Goal: Information Seeking & Learning: Learn about a topic

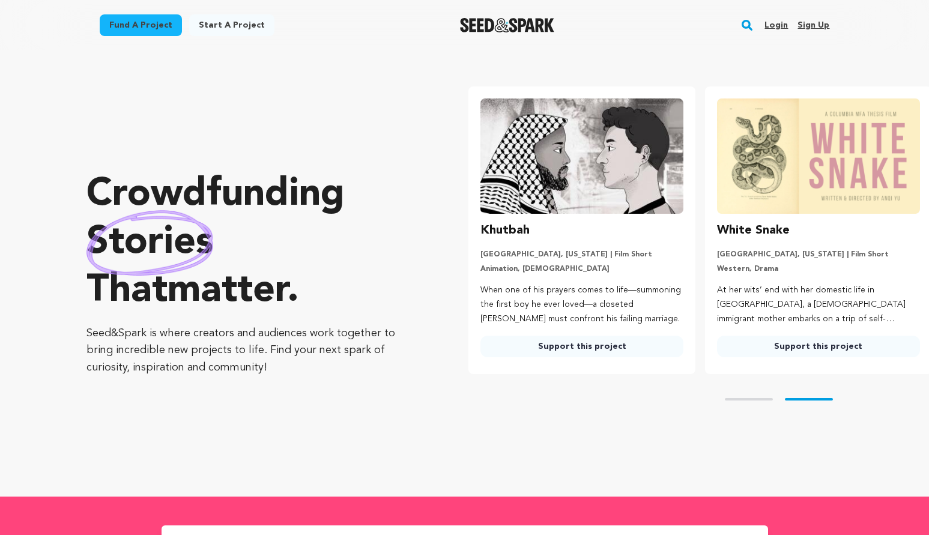
scroll to position [0, 246]
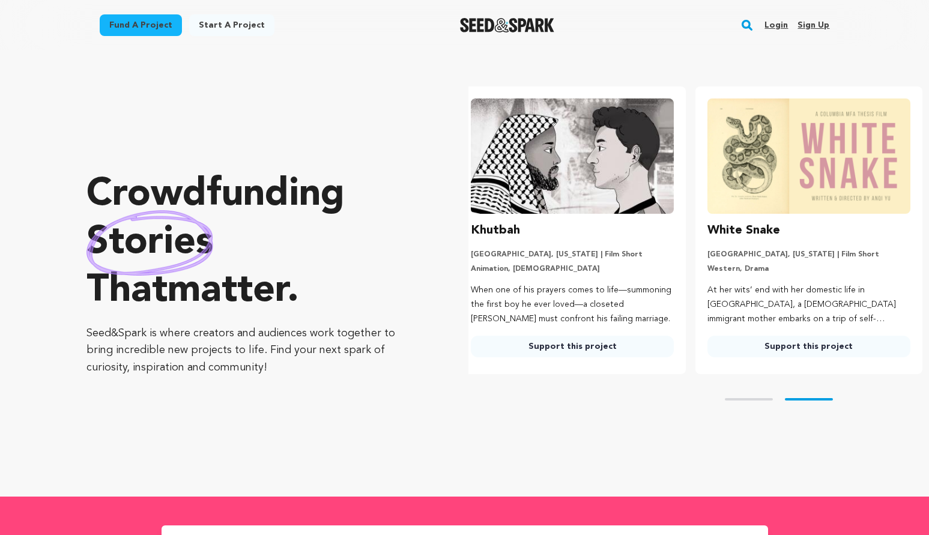
click at [155, 25] on link "Fund a project" at bounding box center [141, 25] width 82 height 22
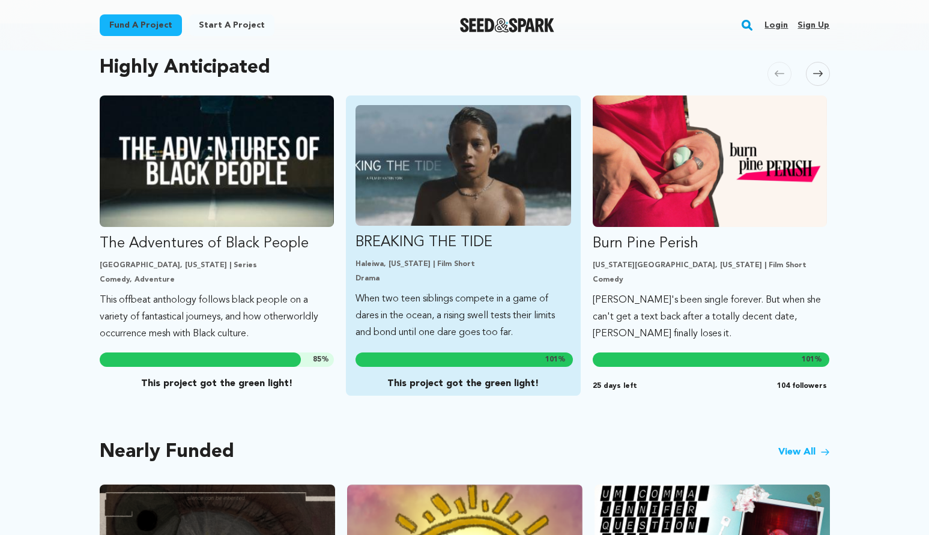
scroll to position [644, 0]
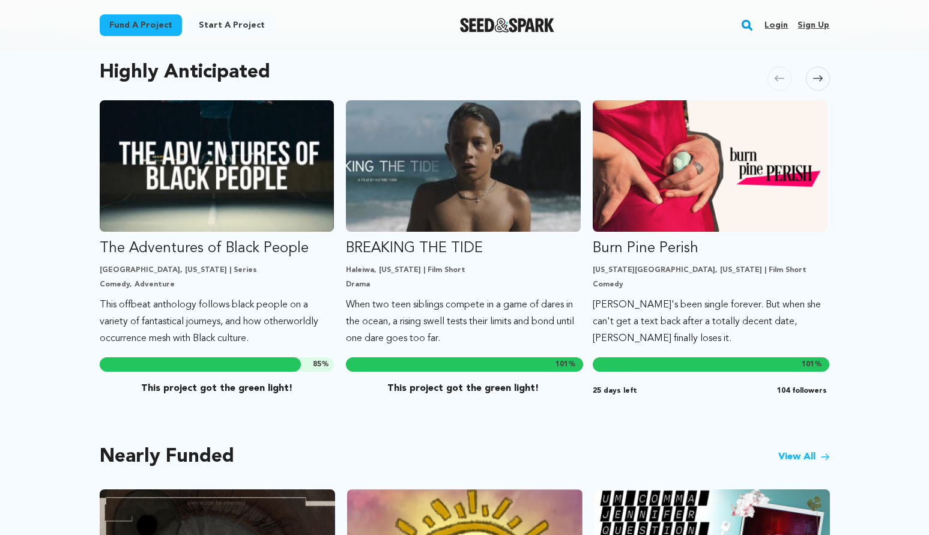
click at [819, 70] on span at bounding box center [818, 79] width 24 height 24
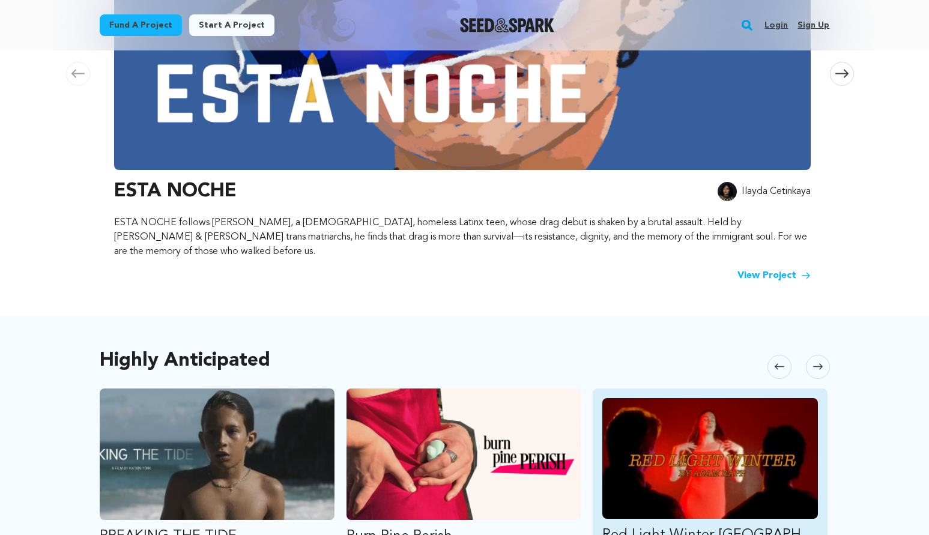
scroll to position [354, 0]
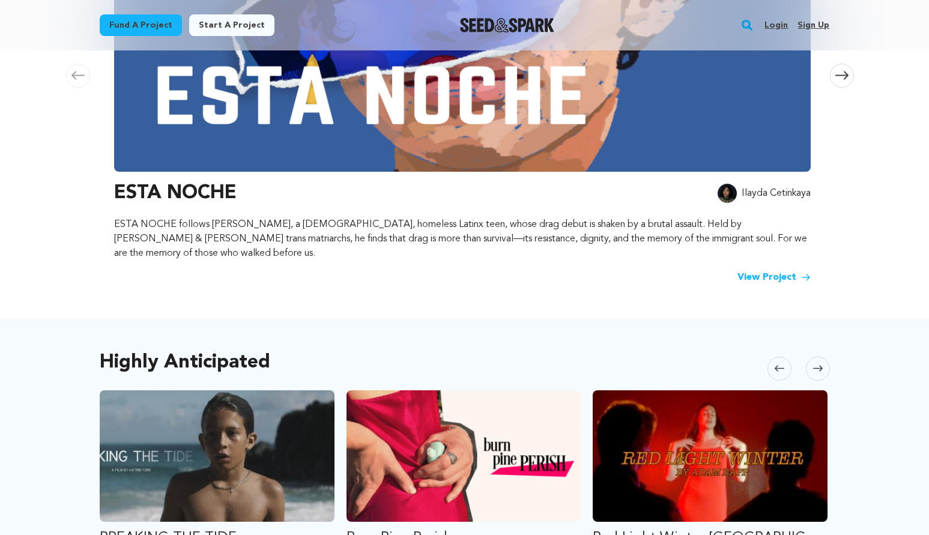
click at [816, 364] on icon at bounding box center [818, 368] width 10 height 9
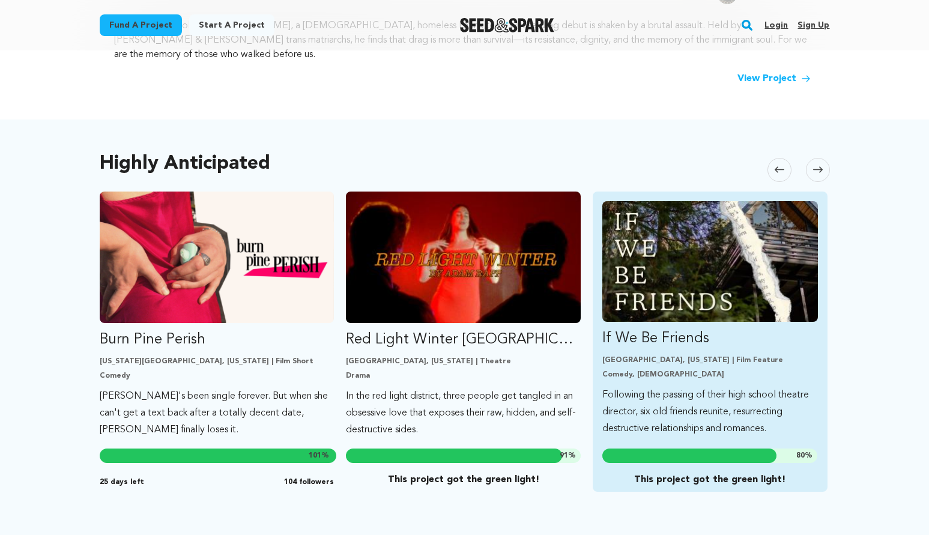
scroll to position [556, 0]
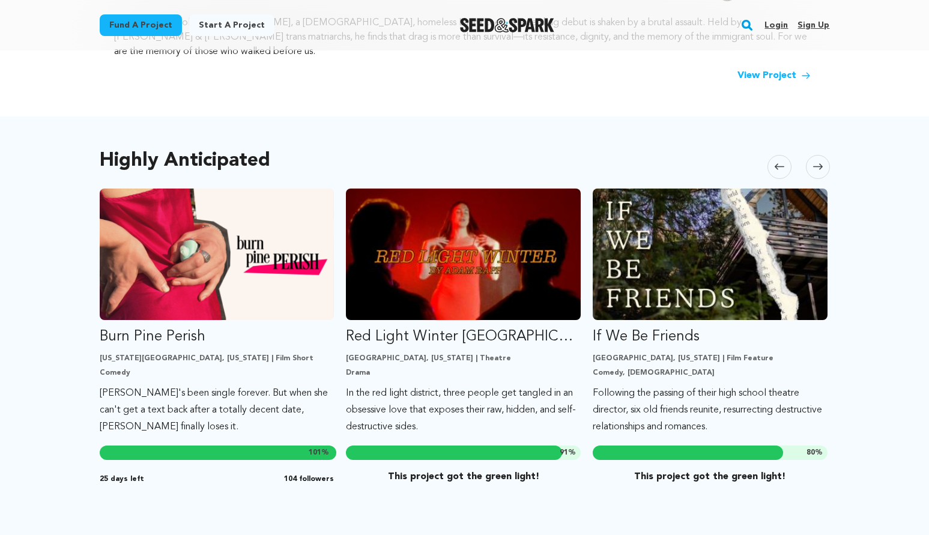
click at [815, 162] on icon at bounding box center [818, 166] width 10 height 9
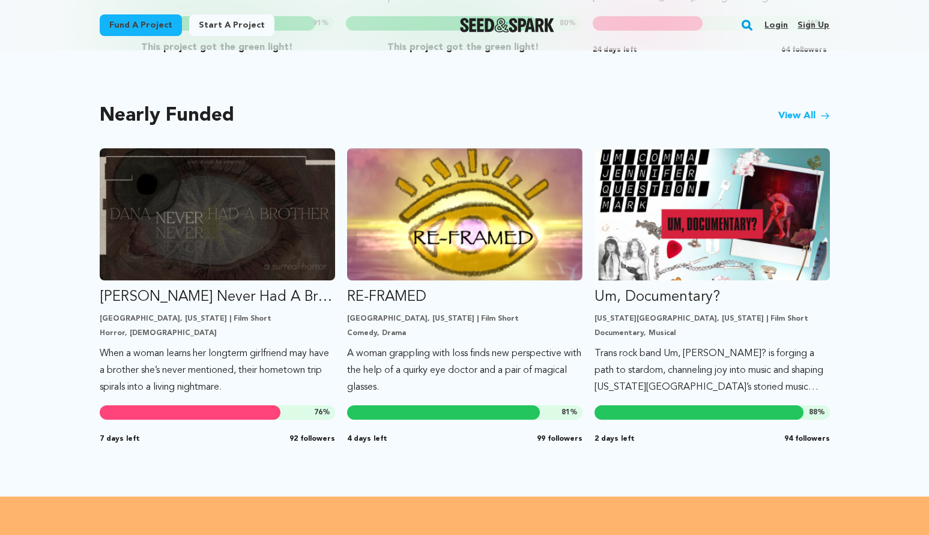
scroll to position [966, 0]
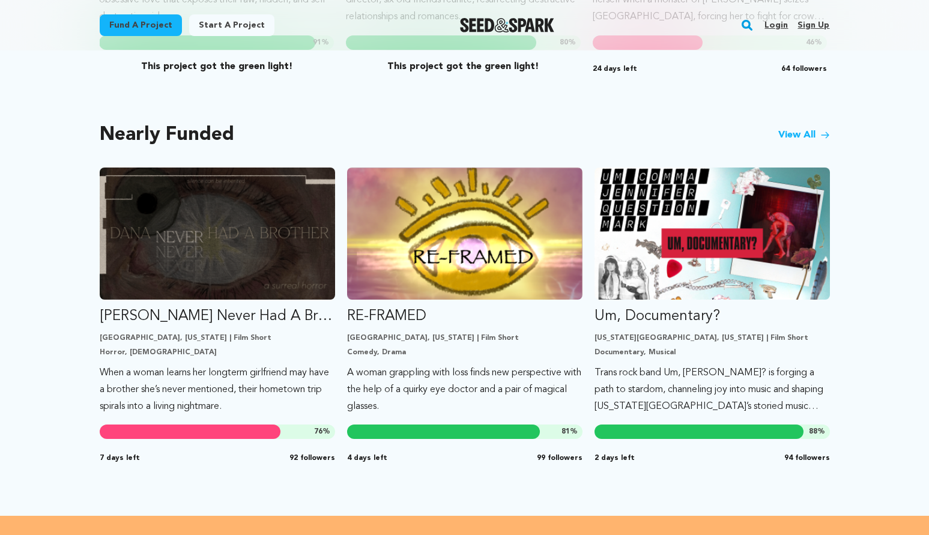
click at [784, 128] on link "View All" at bounding box center [804, 135] width 52 height 14
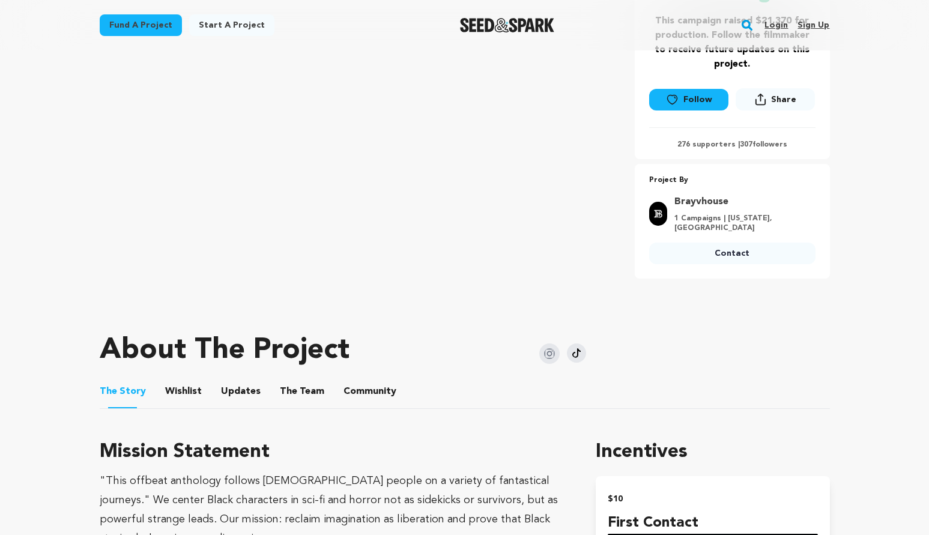
scroll to position [458, 0]
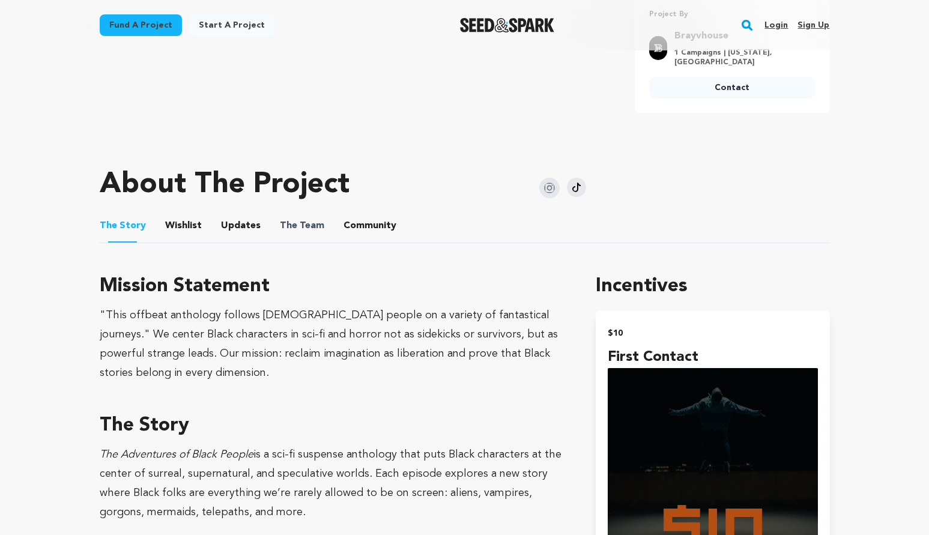
click at [315, 219] on span "The Team" at bounding box center [302, 226] width 44 height 14
click at [297, 219] on button "The Team" at bounding box center [302, 228] width 29 height 29
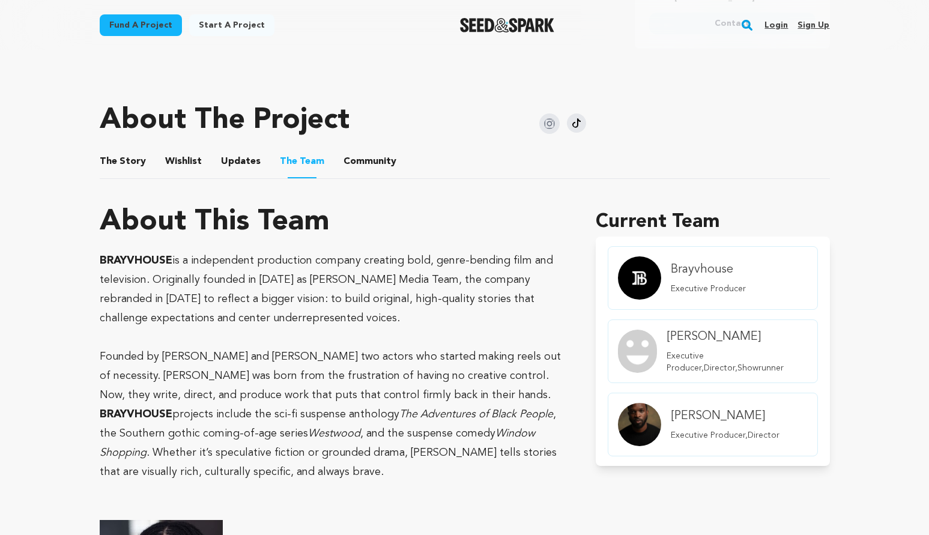
scroll to position [494, 0]
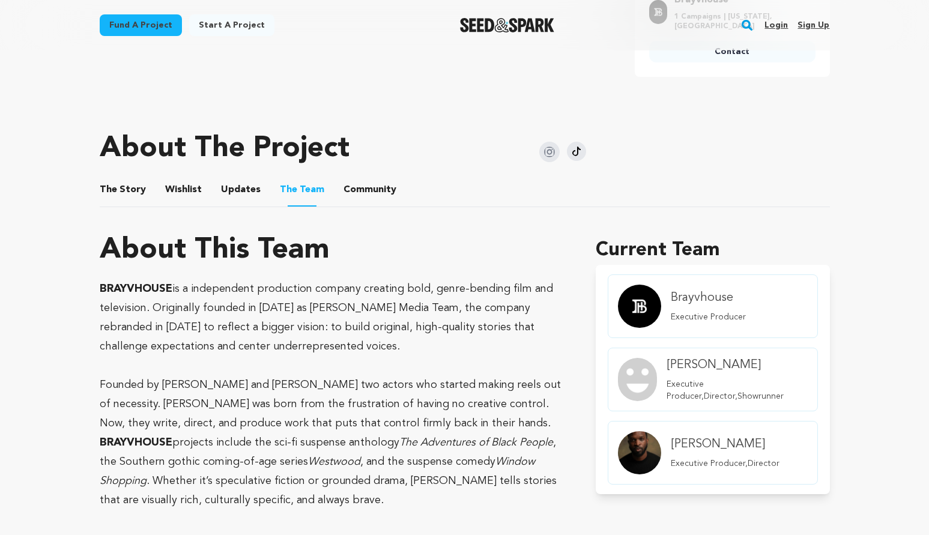
click at [238, 186] on button "Updates" at bounding box center [240, 192] width 29 height 29
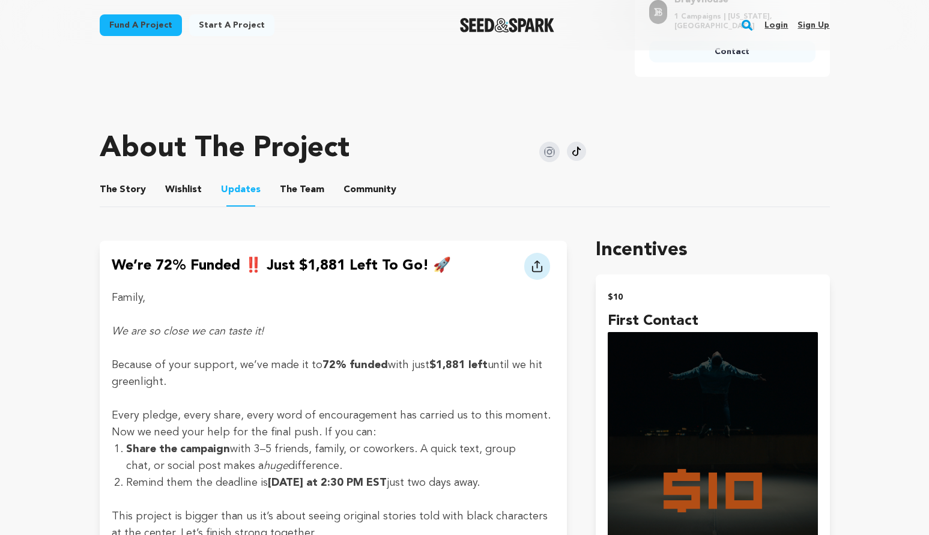
click at [125, 178] on button "The Story" at bounding box center [122, 192] width 29 height 29
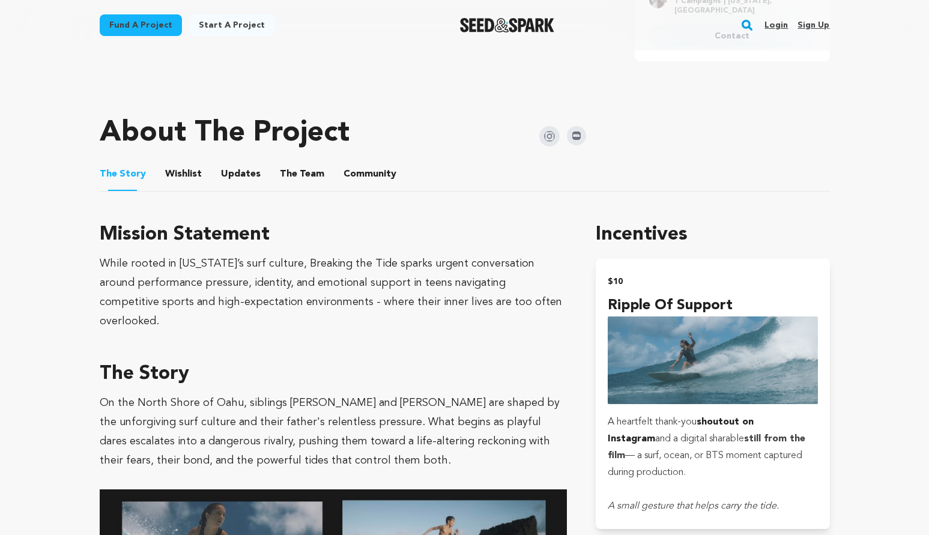
scroll to position [475, 0]
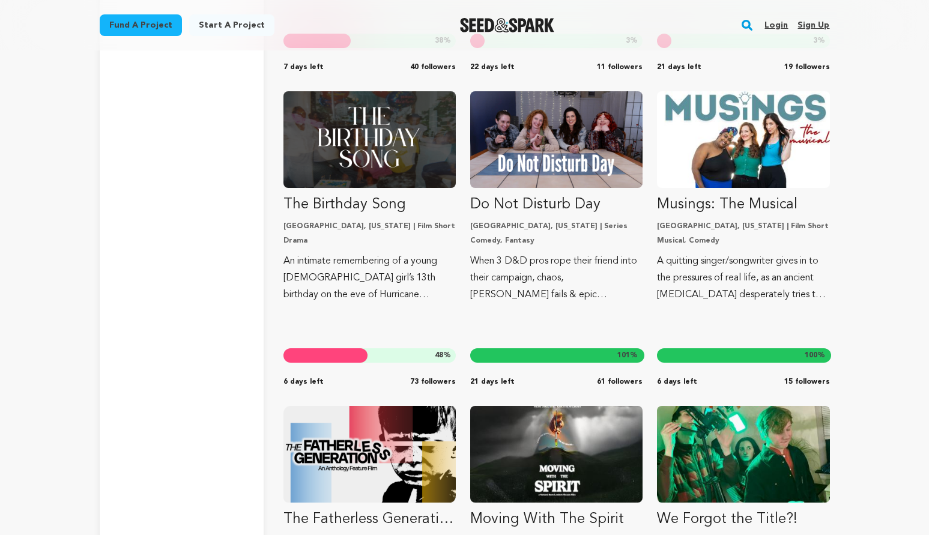
scroll to position [12241, 0]
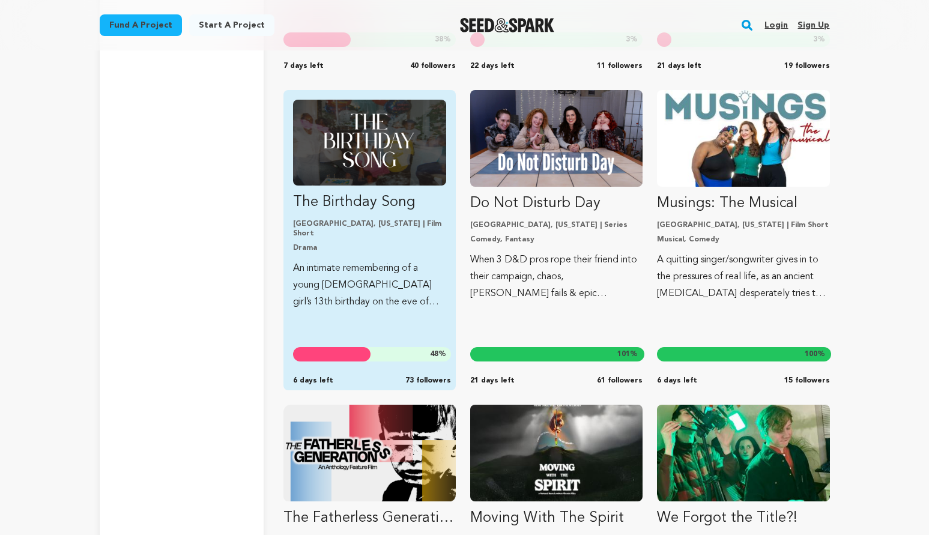
click at [342, 226] on p "New Orleans, Louisiana | Film Short" at bounding box center [369, 228] width 153 height 19
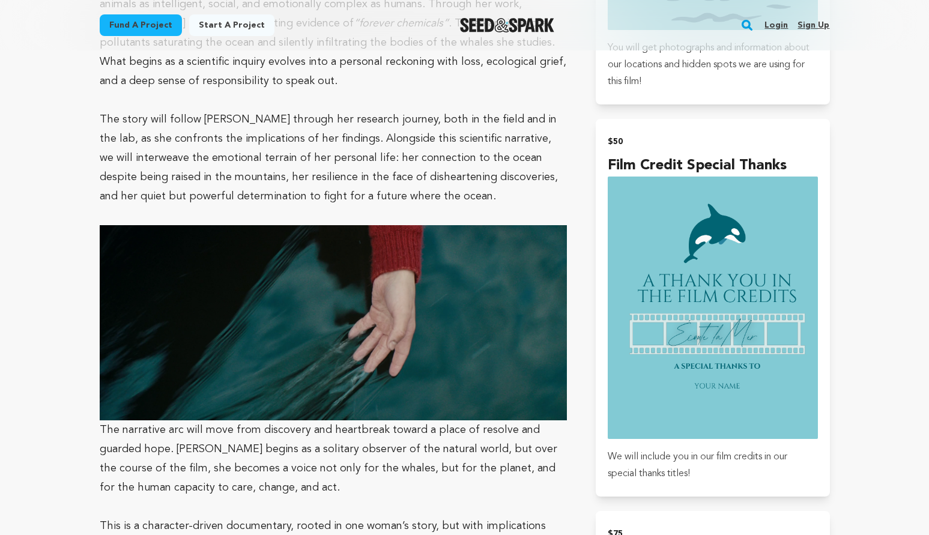
scroll to position [1401, 0]
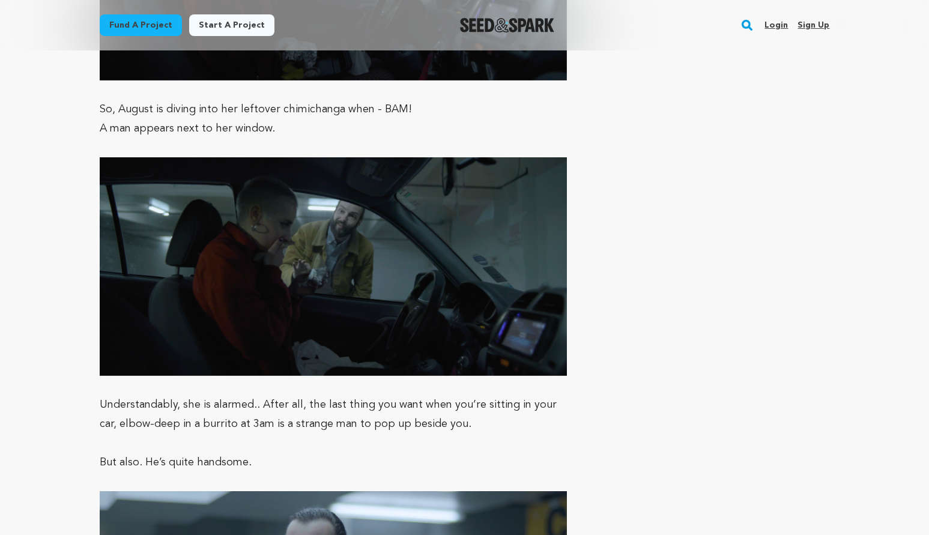
scroll to position [2798, 0]
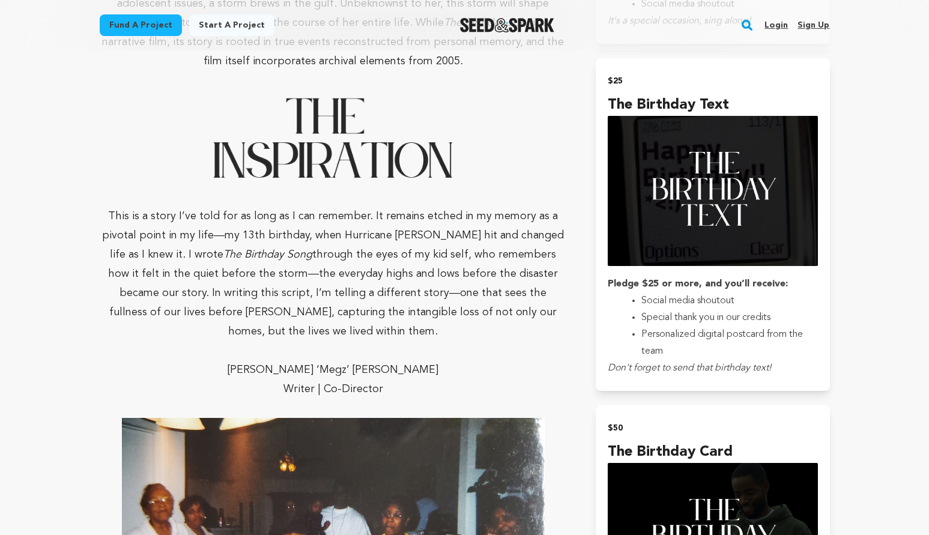
scroll to position [1072, 0]
